Goal: Entertainment & Leisure: Consume media (video, audio)

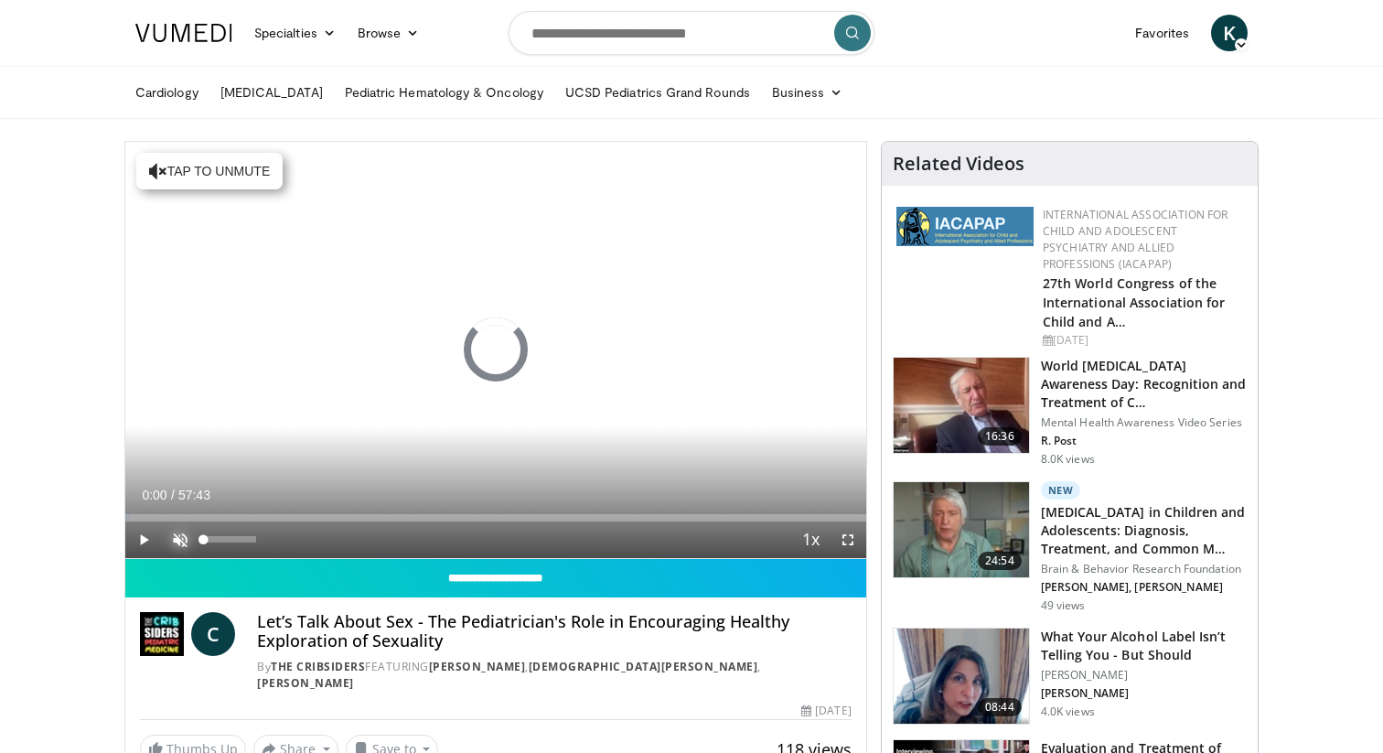
click at [177, 538] on span "Video Player" at bounding box center [180, 539] width 37 height 37
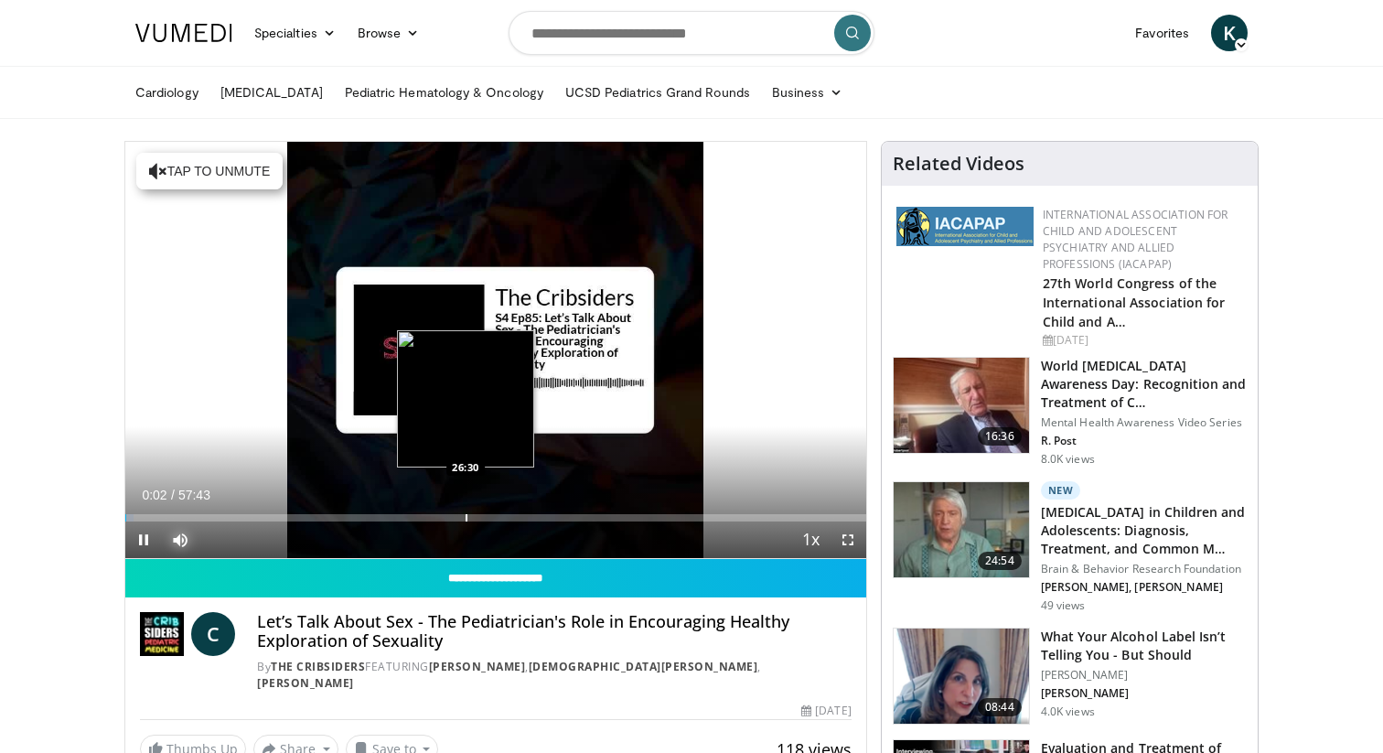
click at [465, 516] on div "Loaded : 1.15% 00:02 26:30" at bounding box center [495, 517] width 741 height 7
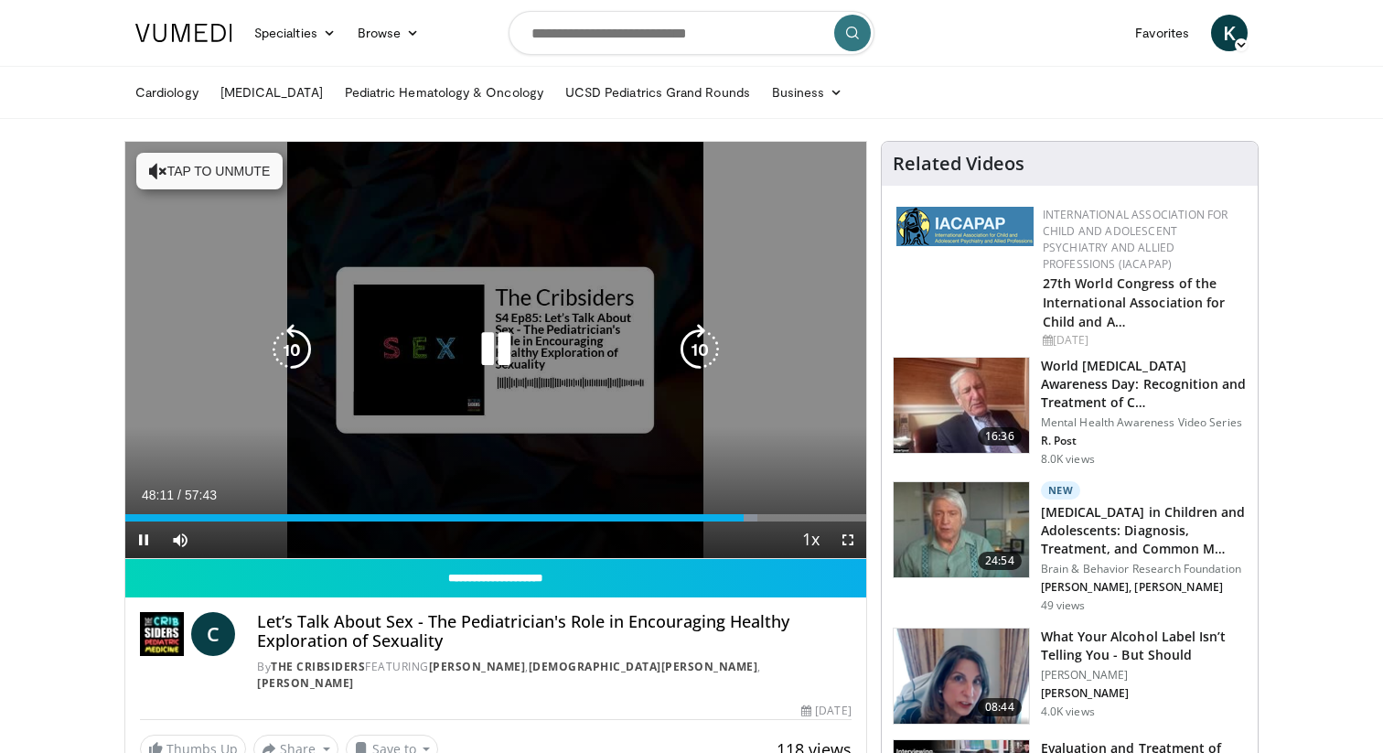
click at [498, 355] on icon "Video Player" at bounding box center [495, 349] width 51 height 51
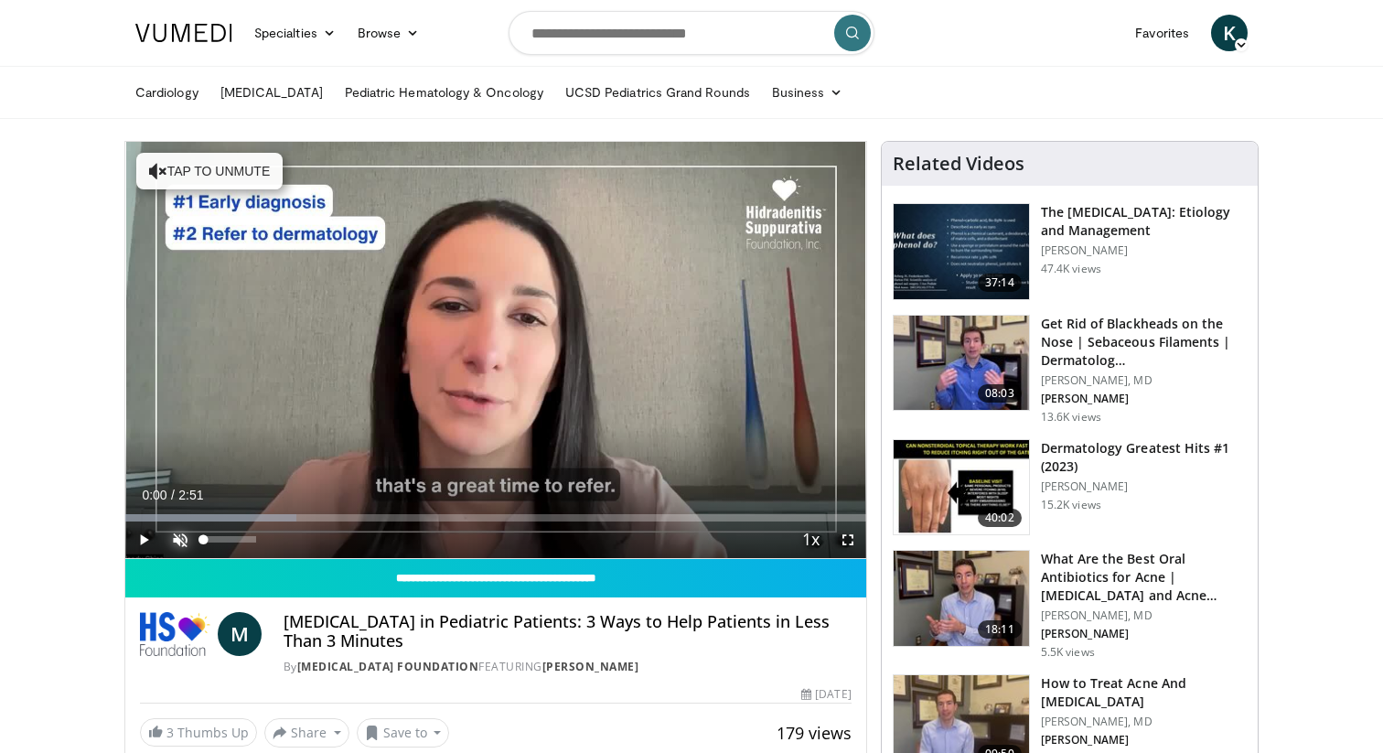
click at [185, 541] on span "Video Player" at bounding box center [180, 539] width 37 height 37
click at [138, 540] on span "Video Player" at bounding box center [143, 539] width 37 height 37
